Goal: Task Accomplishment & Management: Manage account settings

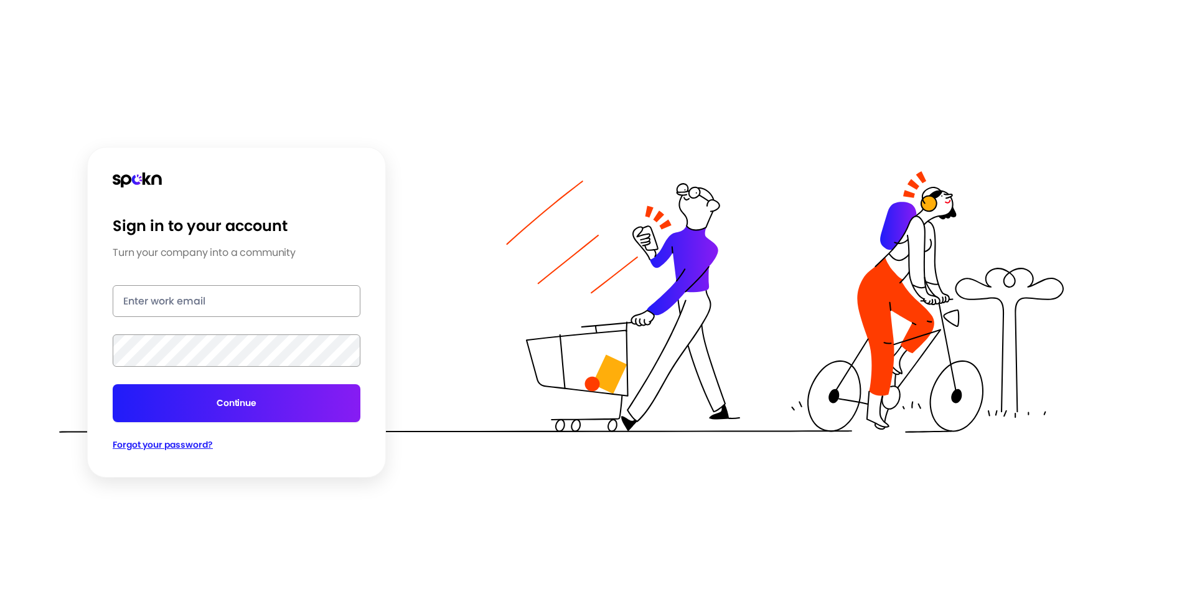
click at [186, 291] on input "email" at bounding box center [237, 301] width 248 height 32
type input "[PERSON_NAME][EMAIL_ADDRESS][PERSON_NAME][DOMAIN_NAME]"
click at [113, 384] on button "Continue" at bounding box center [237, 403] width 248 height 38
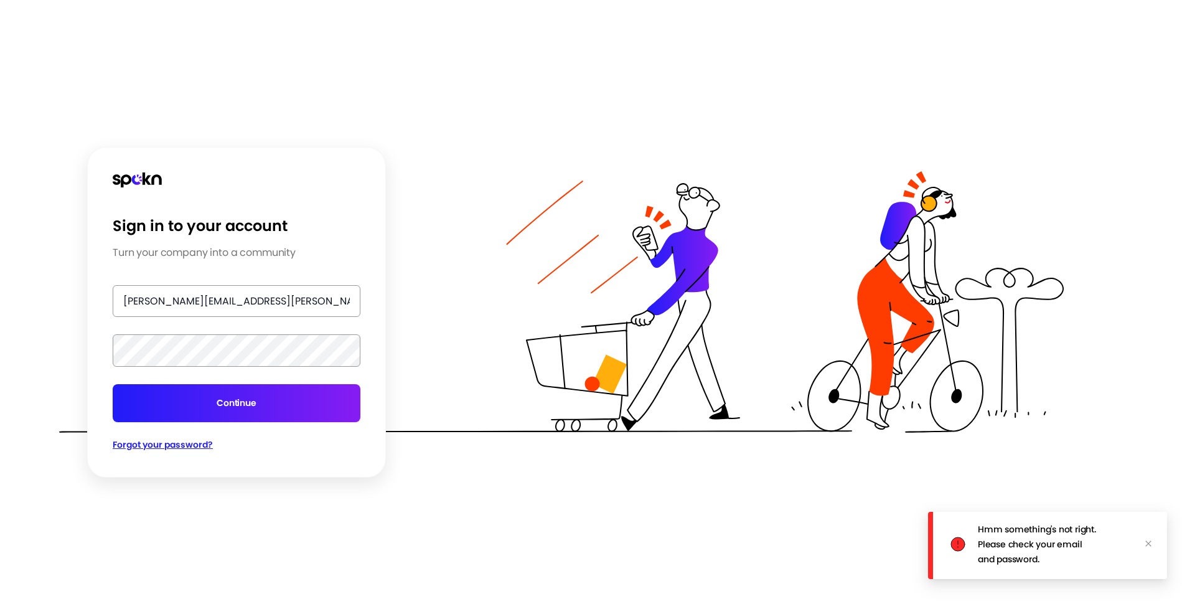
click at [228, 370] on form "[PERSON_NAME][EMAIL_ADDRESS][PERSON_NAME][DOMAIN_NAME] Continue" at bounding box center [237, 353] width 248 height 136
click at [0, 354] on html "Sign in to your account Turn your company into a community [PERSON_NAME][EMAIL_…" at bounding box center [591, 302] width 1182 height 604
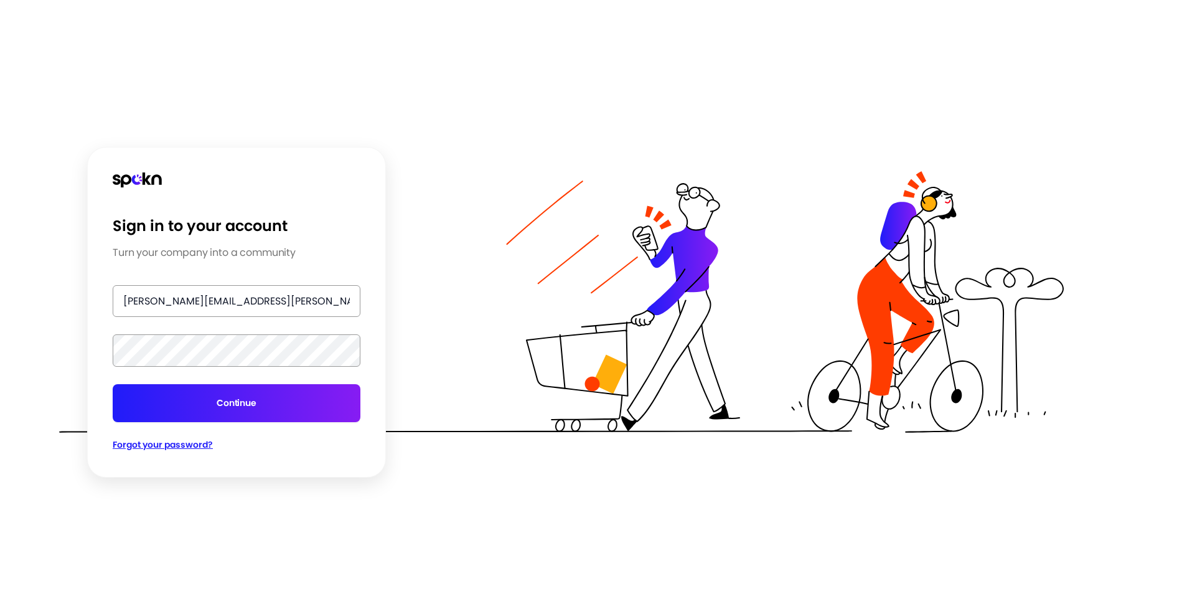
click at [113, 384] on button "Continue" at bounding box center [237, 403] width 248 height 38
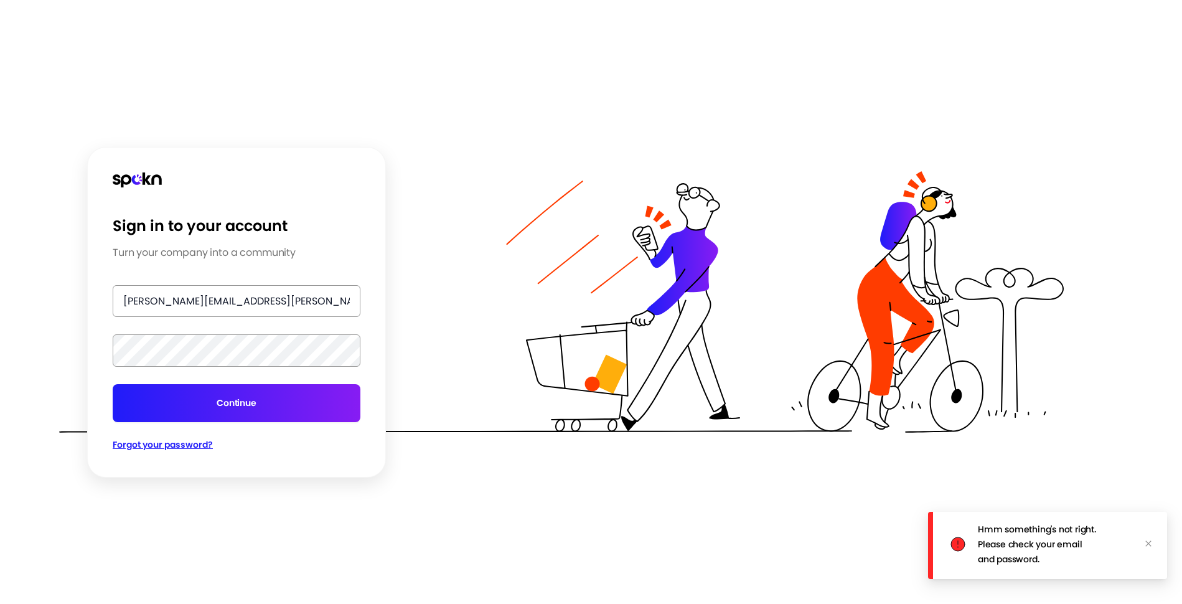
click at [149, 446] on span "Forgot your password?" at bounding box center [163, 444] width 100 height 12
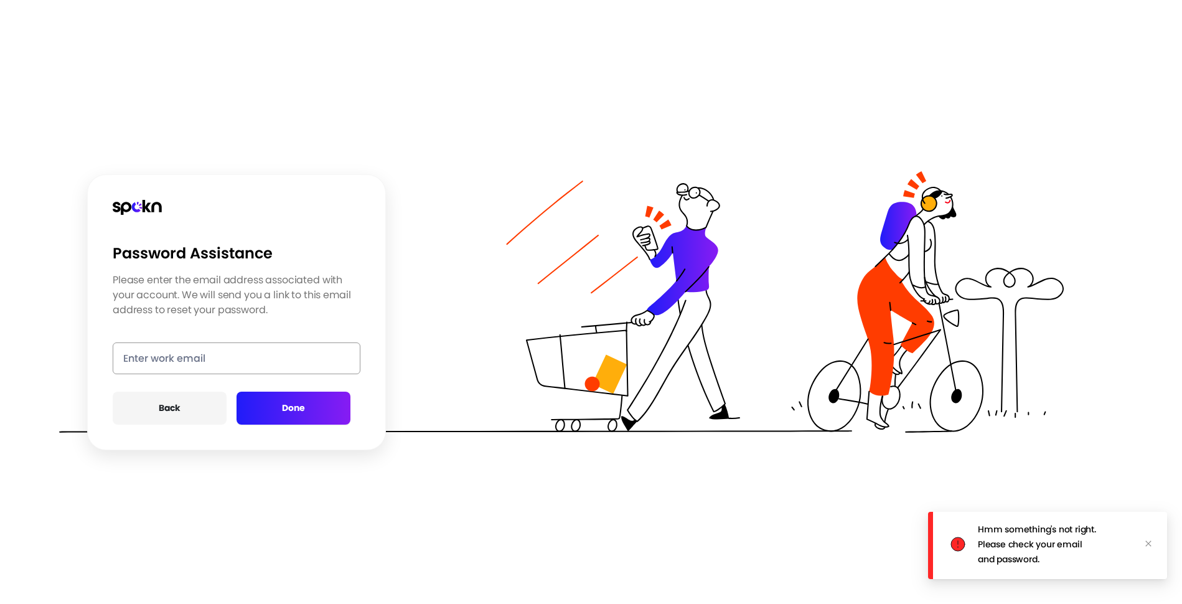
click at [233, 362] on input "email" at bounding box center [237, 358] width 248 height 32
type input "[PERSON_NAME][EMAIL_ADDRESS][PERSON_NAME][DOMAIN_NAME]"
click at [298, 415] on button "Done" at bounding box center [294, 408] width 114 height 33
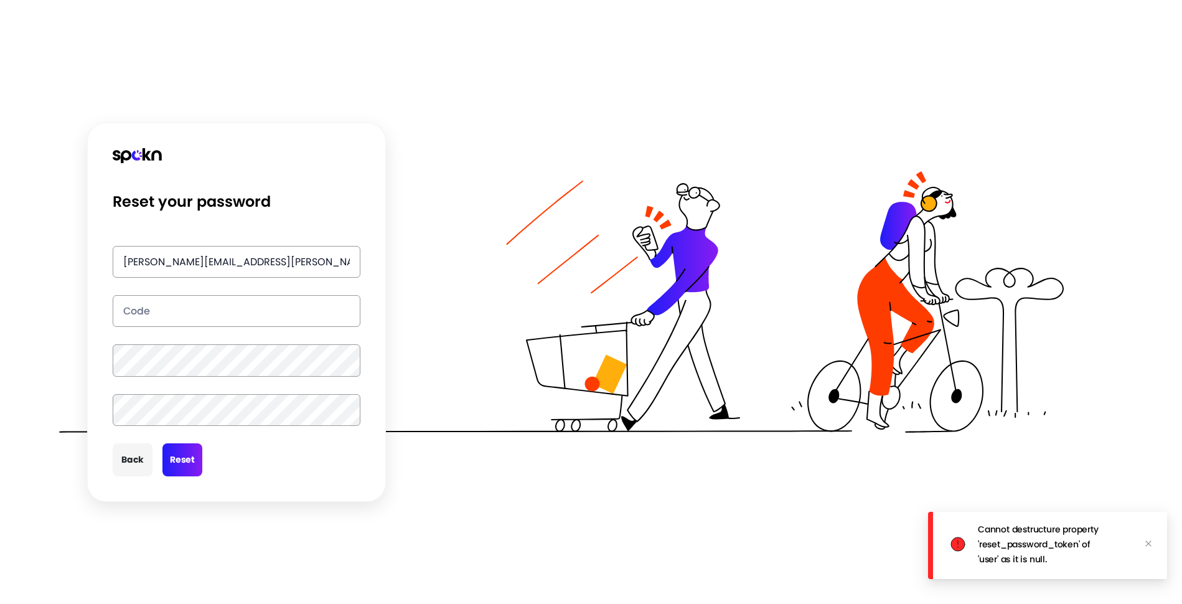
click at [194, 312] on input "text" at bounding box center [237, 311] width 248 height 32
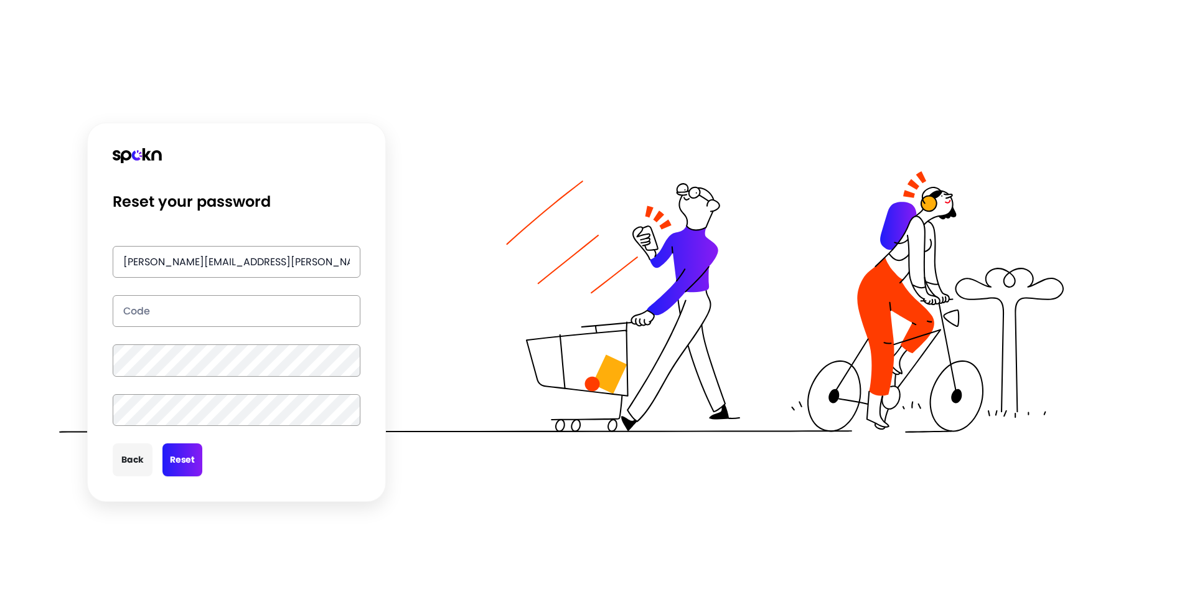
paste input "vnik"
type input "vnik"
click button "Back" at bounding box center [133, 459] width 40 height 33
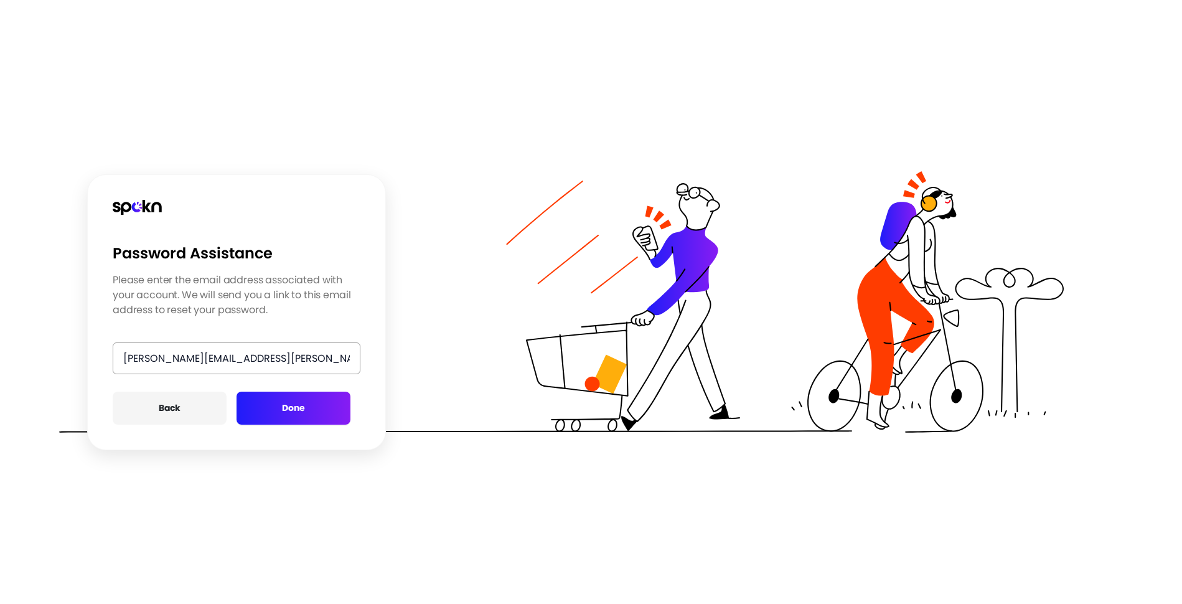
click at [278, 407] on button "Done" at bounding box center [294, 408] width 114 height 33
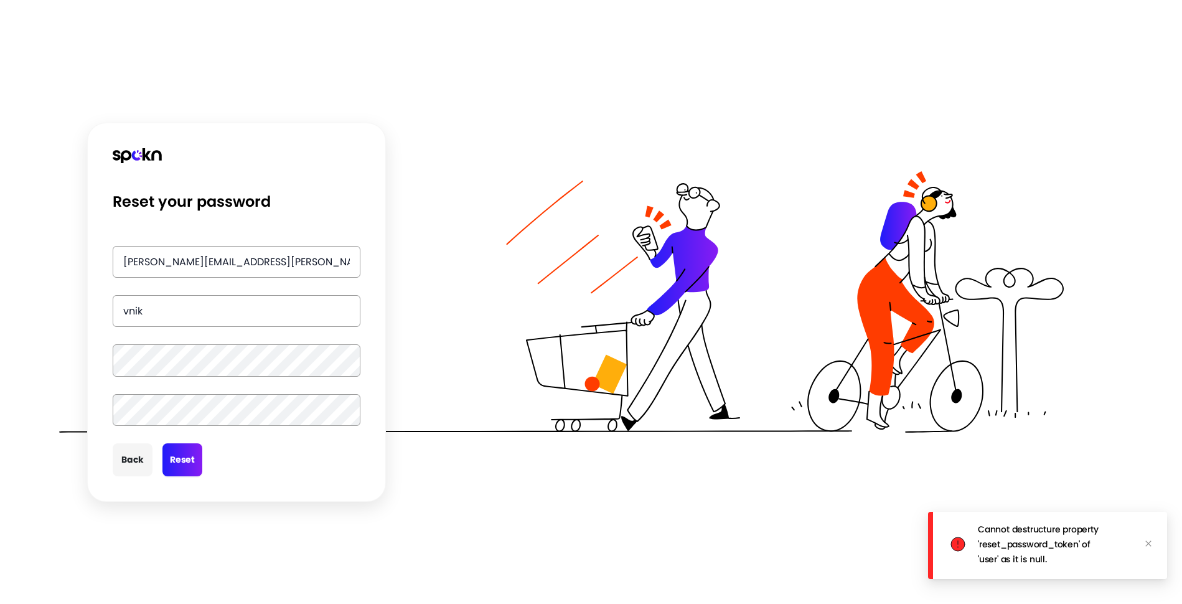
click at [179, 465] on button "Reset" at bounding box center [182, 459] width 40 height 33
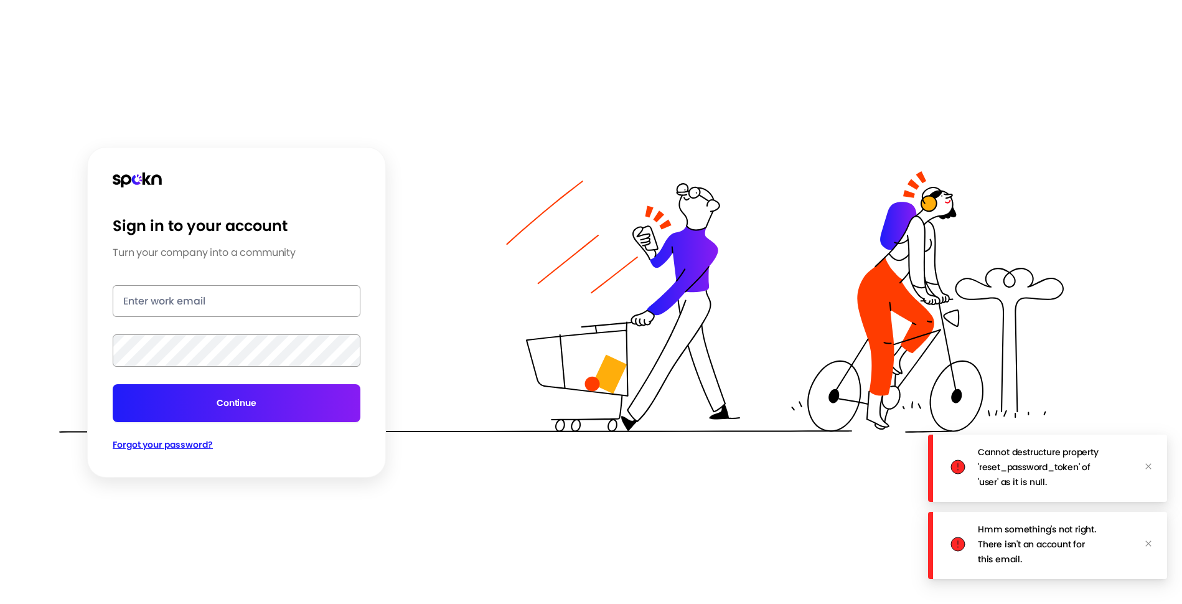
click at [202, 392] on button "Continue" at bounding box center [237, 403] width 248 height 38
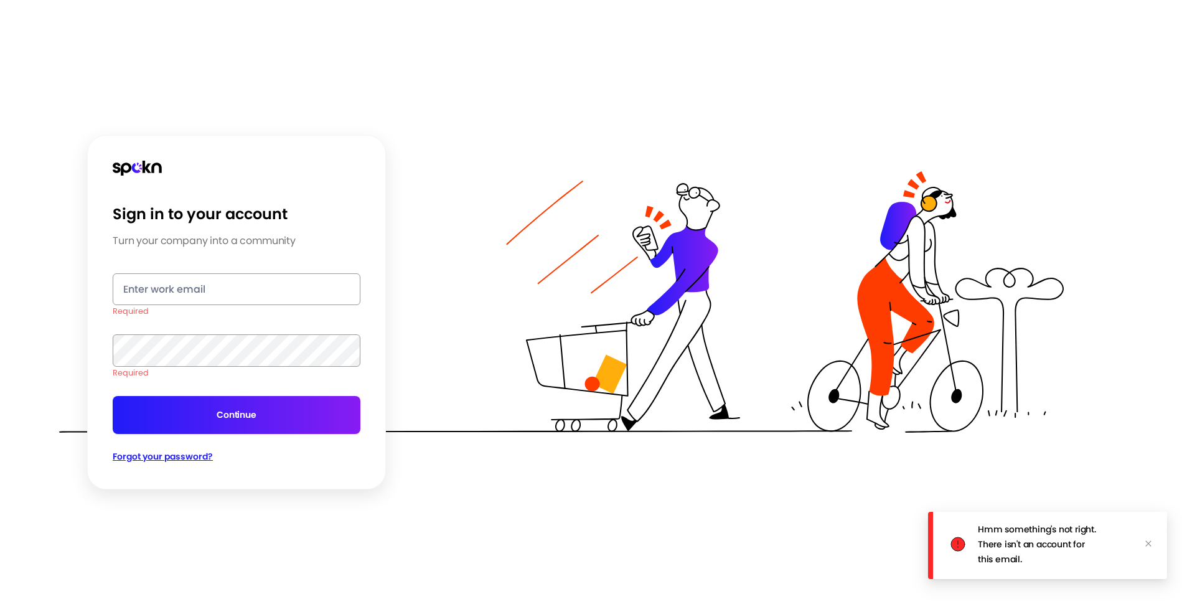
click at [183, 283] on input "email" at bounding box center [237, 289] width 248 height 32
type input "[PERSON_NAME][EMAIL_ADDRESS][PERSON_NAME][DOMAIN_NAME]"
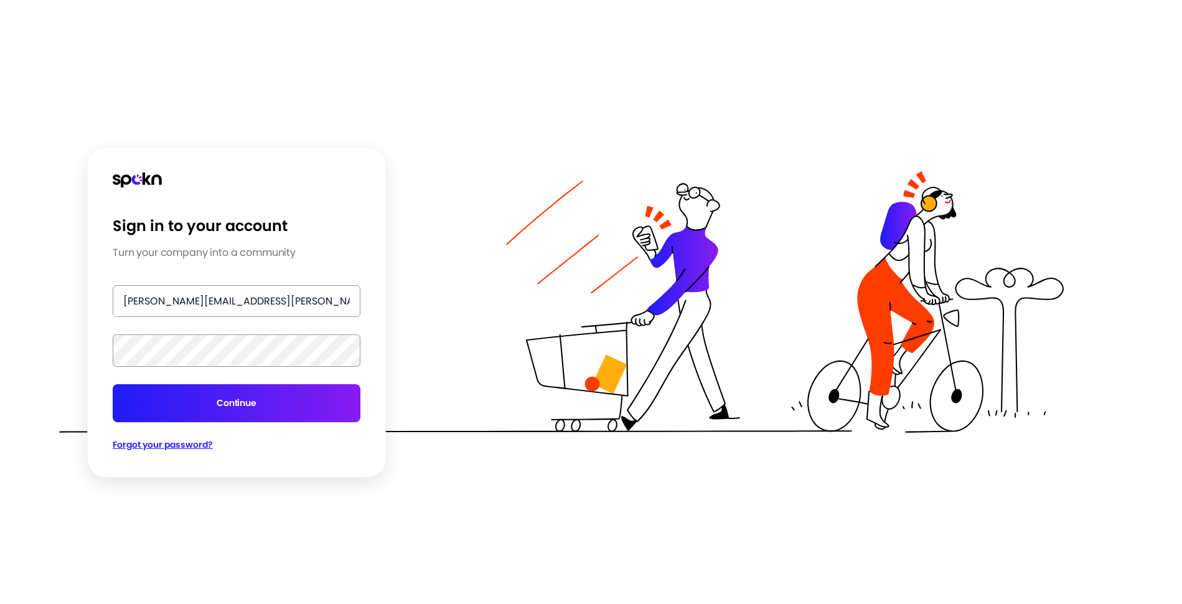
click at [113, 384] on button "Continue" at bounding box center [237, 403] width 248 height 38
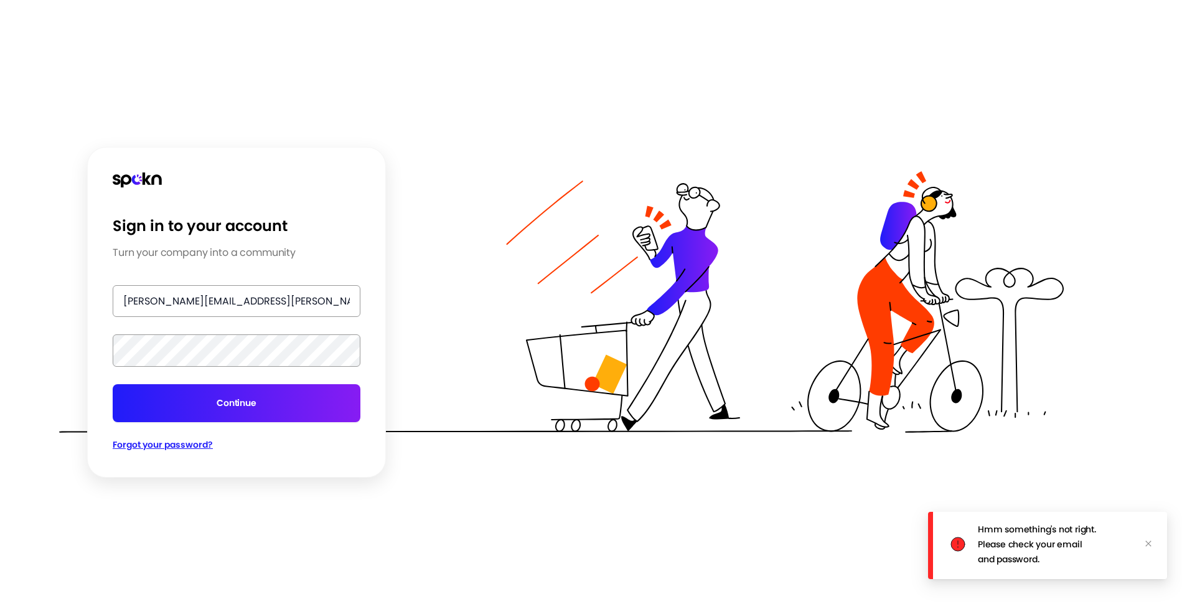
click at [167, 390] on button "Continue" at bounding box center [237, 403] width 248 height 38
click at [227, 491] on div at bounding box center [561, 302] width 1005 height 604
